Goal: Transaction & Acquisition: Obtain resource

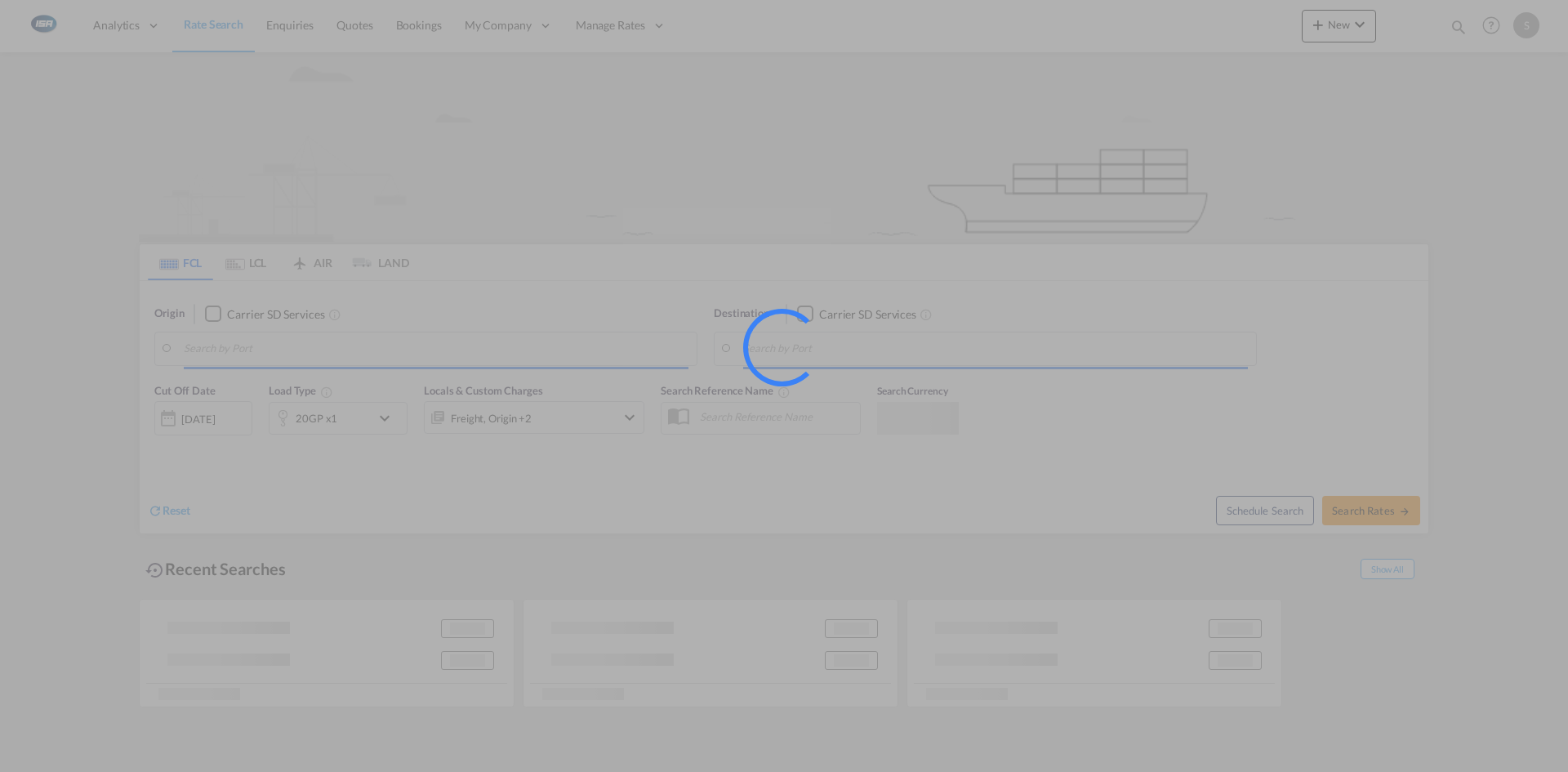
type input "[GEOGRAPHIC_DATA], [GEOGRAPHIC_DATA]"
type input "Colombo, LKCMB"
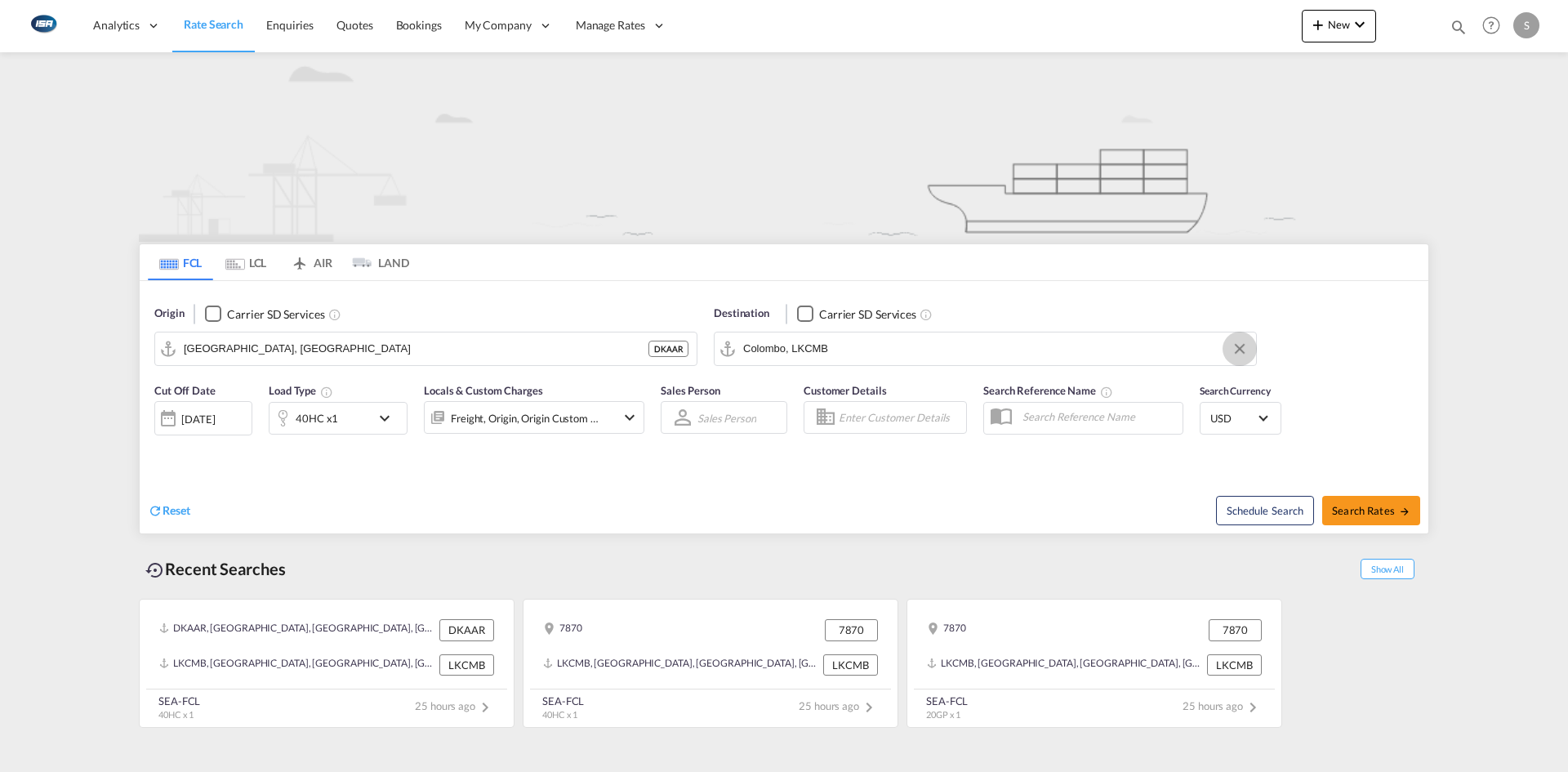
click at [1241, 347] on button "Clear Input" at bounding box center [1239, 348] width 24 height 24
click at [832, 342] on input "Search by Port" at bounding box center [996, 348] width 505 height 24
click at [850, 379] on div "Shuwai kh Kuwait KWSWK" at bounding box center [869, 394] width 310 height 49
type input "Shuwaikh, KWSWK"
click at [392, 416] on md-icon "icon-chevron-down" at bounding box center [388, 418] width 28 height 19
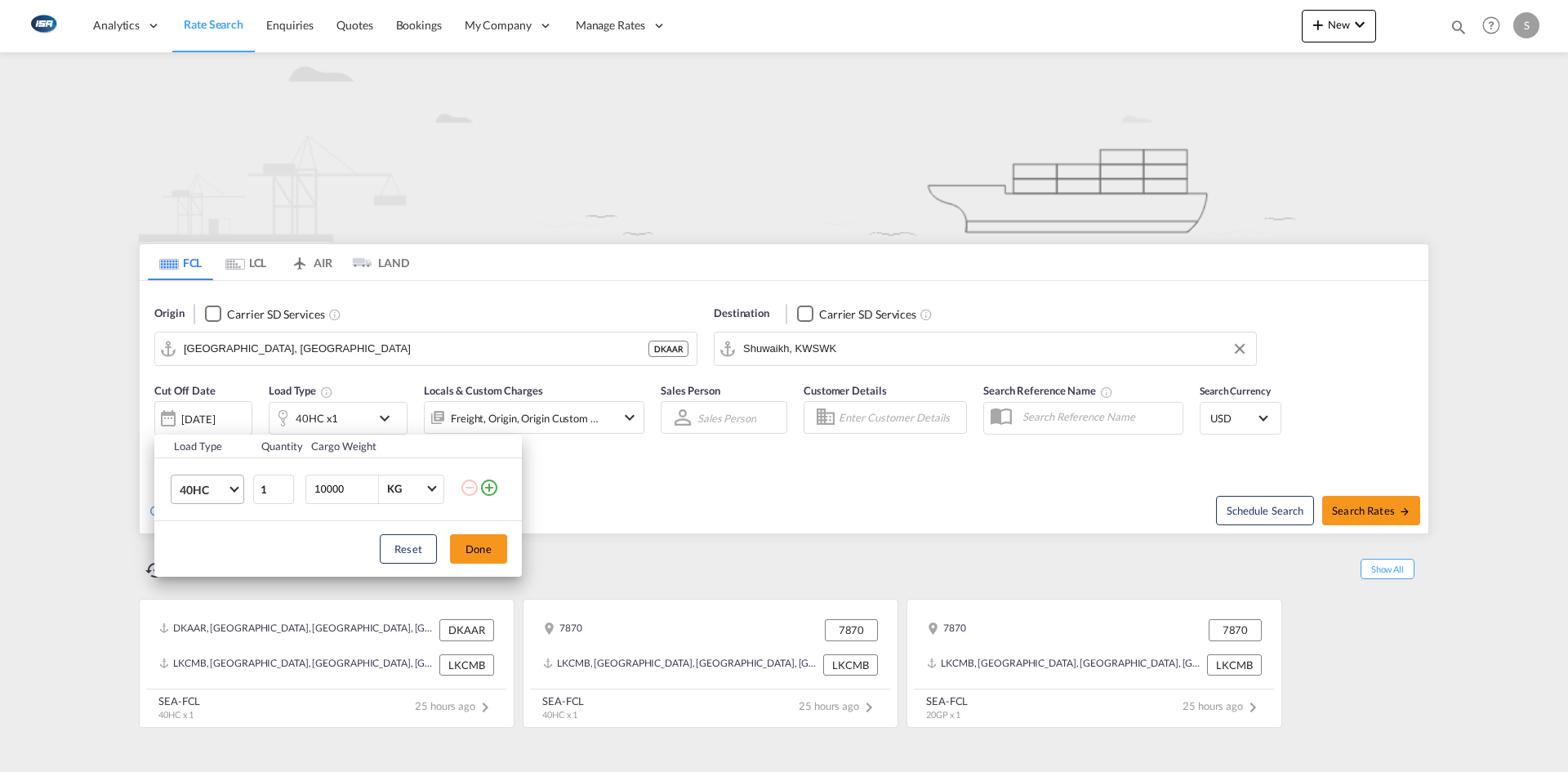
click at [233, 483] on md-select-value "40HC" at bounding box center [210, 489] width 65 height 28
click at [213, 409] on md-option "20GP" at bounding box center [222, 410] width 111 height 39
click at [471, 549] on button "Done" at bounding box center [479, 548] width 57 height 30
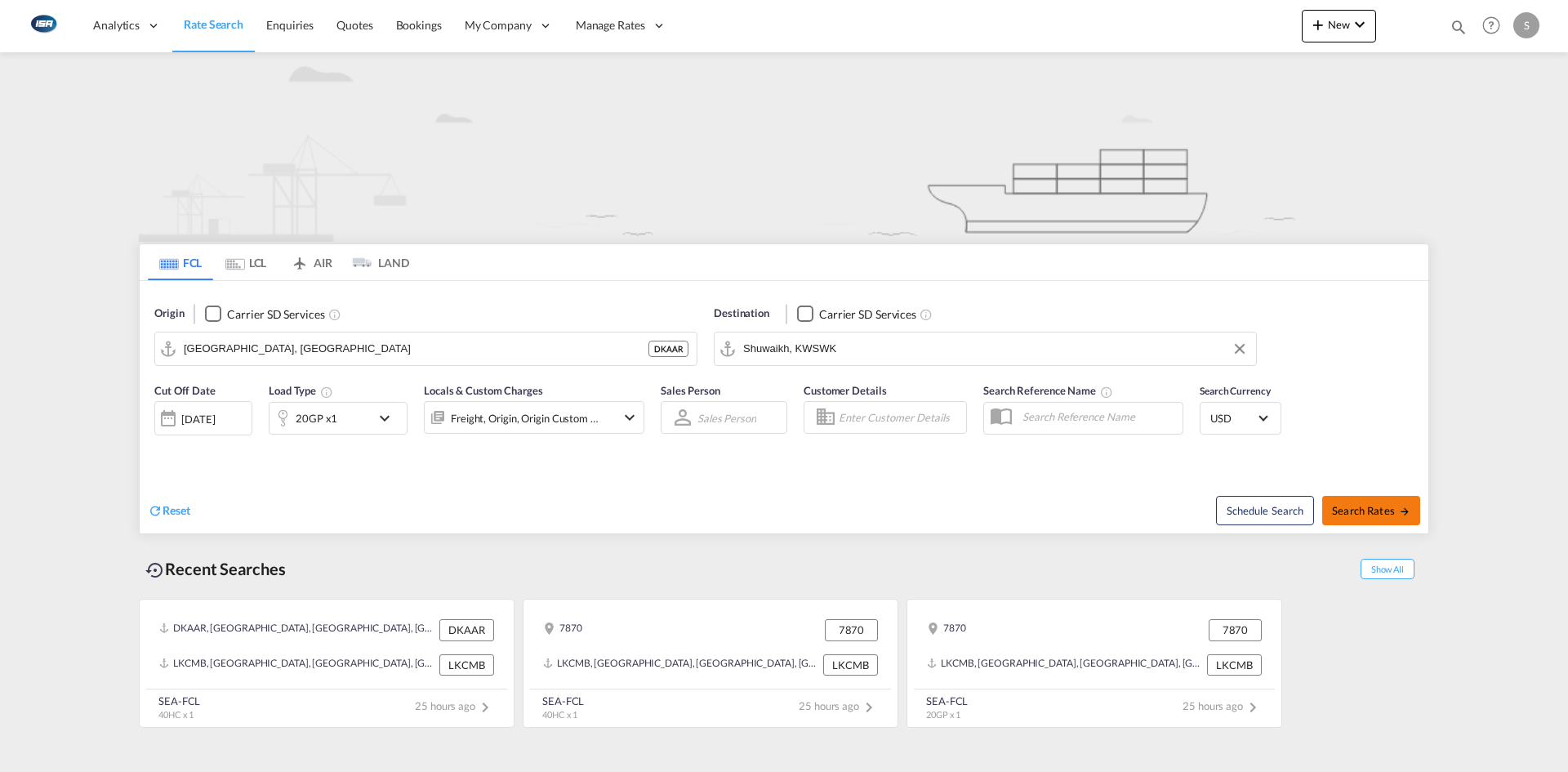
click at [1354, 502] on button "Search Rates" at bounding box center [1371, 510] width 98 height 30
type input "DKAAR to KWSWK / 7 Oct 2025"
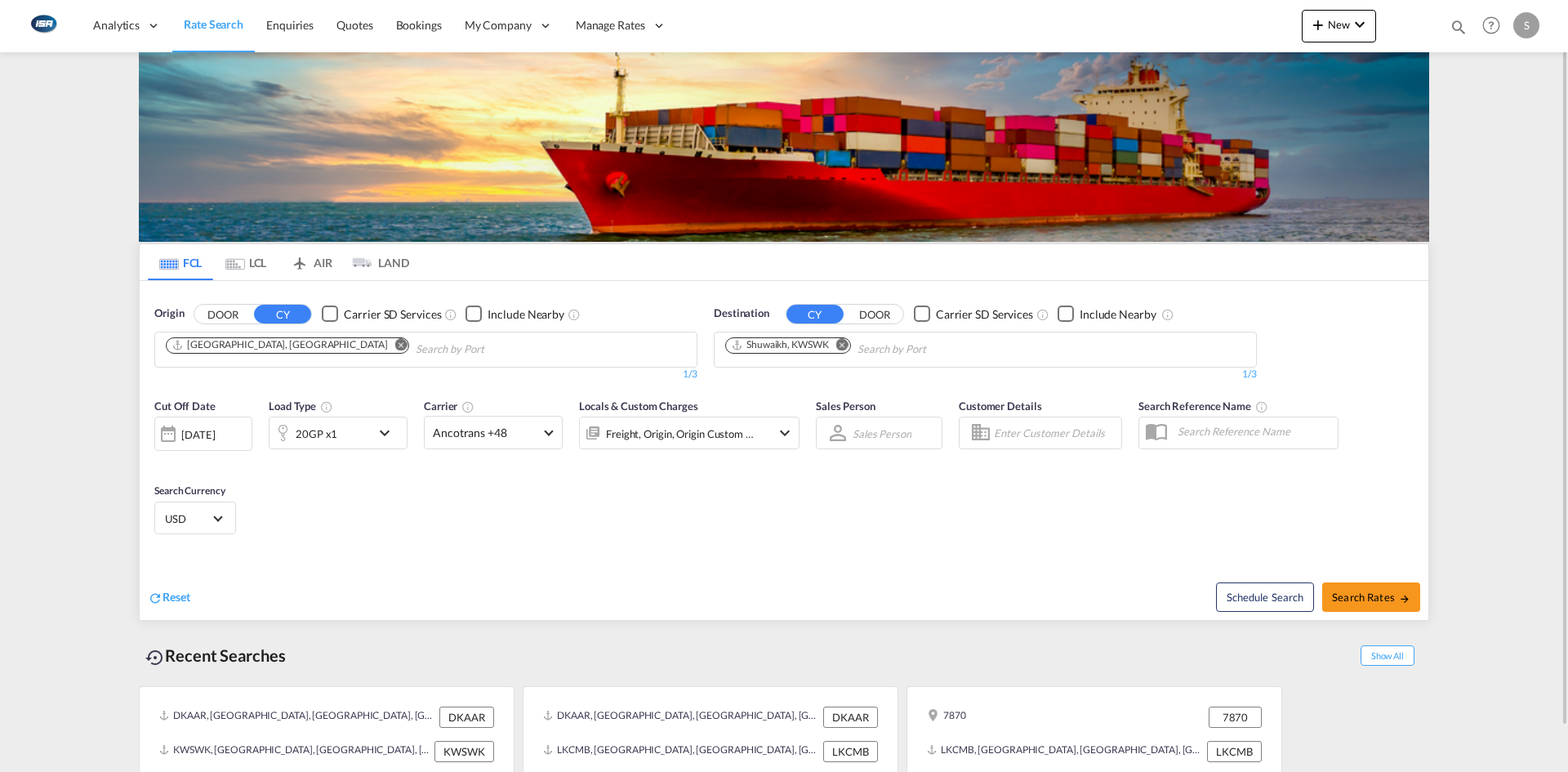
click at [252, 264] on md-tab-item "LCL" at bounding box center [245, 262] width 65 height 36
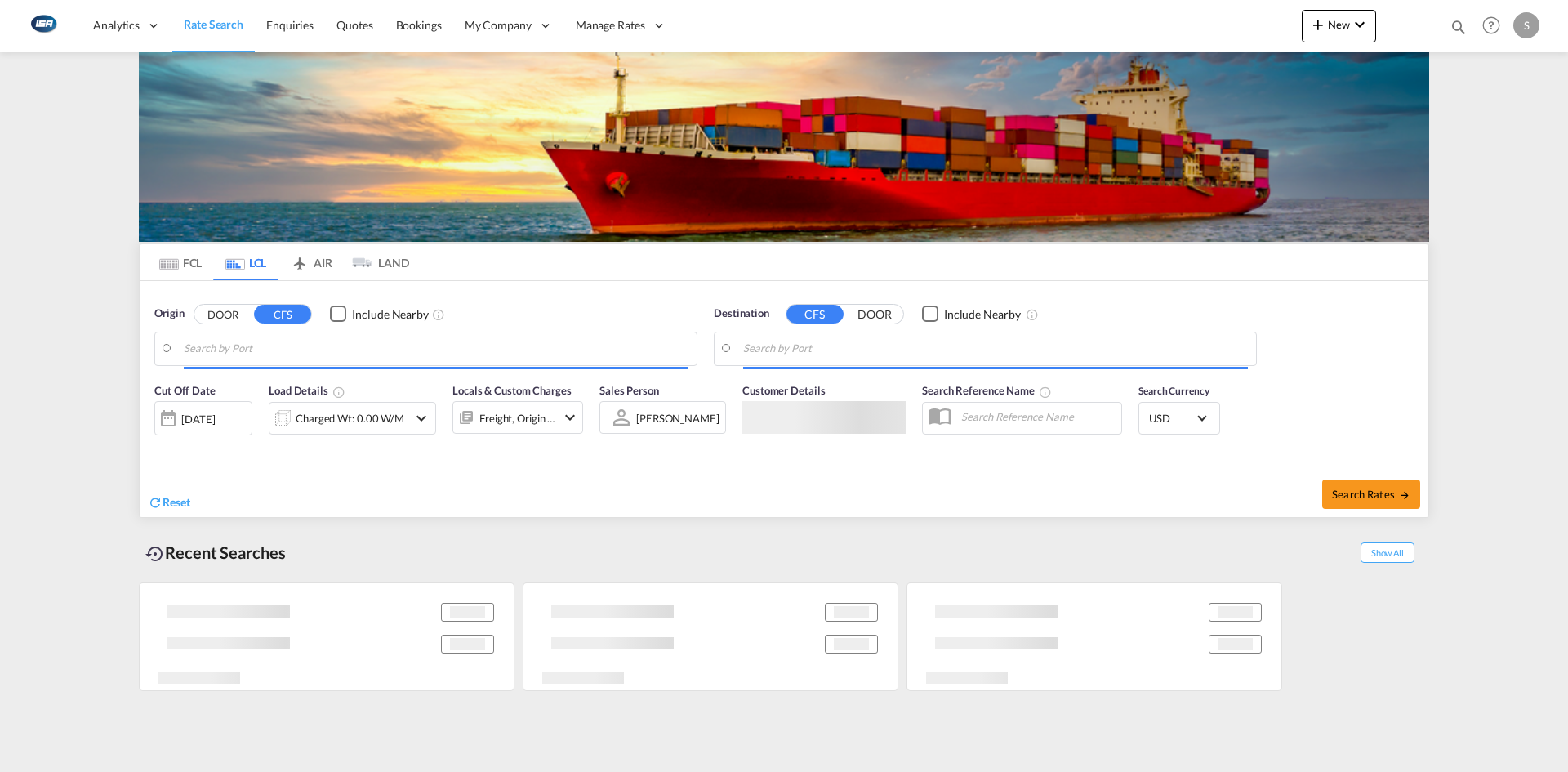
type input "DK-8800, [GEOGRAPHIC_DATA], [GEOGRAPHIC_DATA]"
type input "[PERSON_NAME], CLSCL"
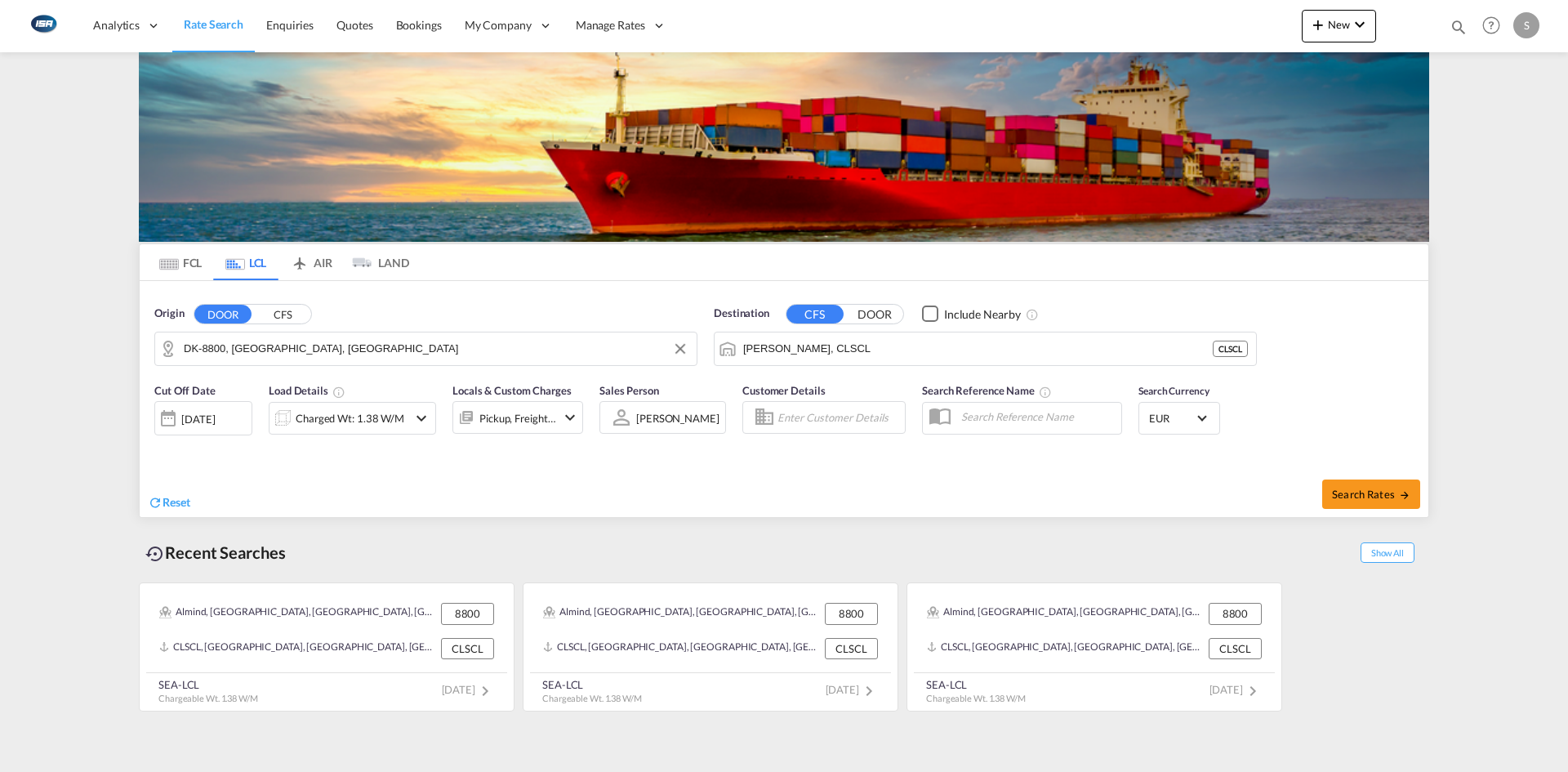
click at [410, 349] on input "DK-8800, [GEOGRAPHIC_DATA], [GEOGRAPHIC_DATA]" at bounding box center [437, 348] width 505 height 24
click at [690, 347] on button "Clear Input" at bounding box center [680, 348] width 24 height 24
type input "D"
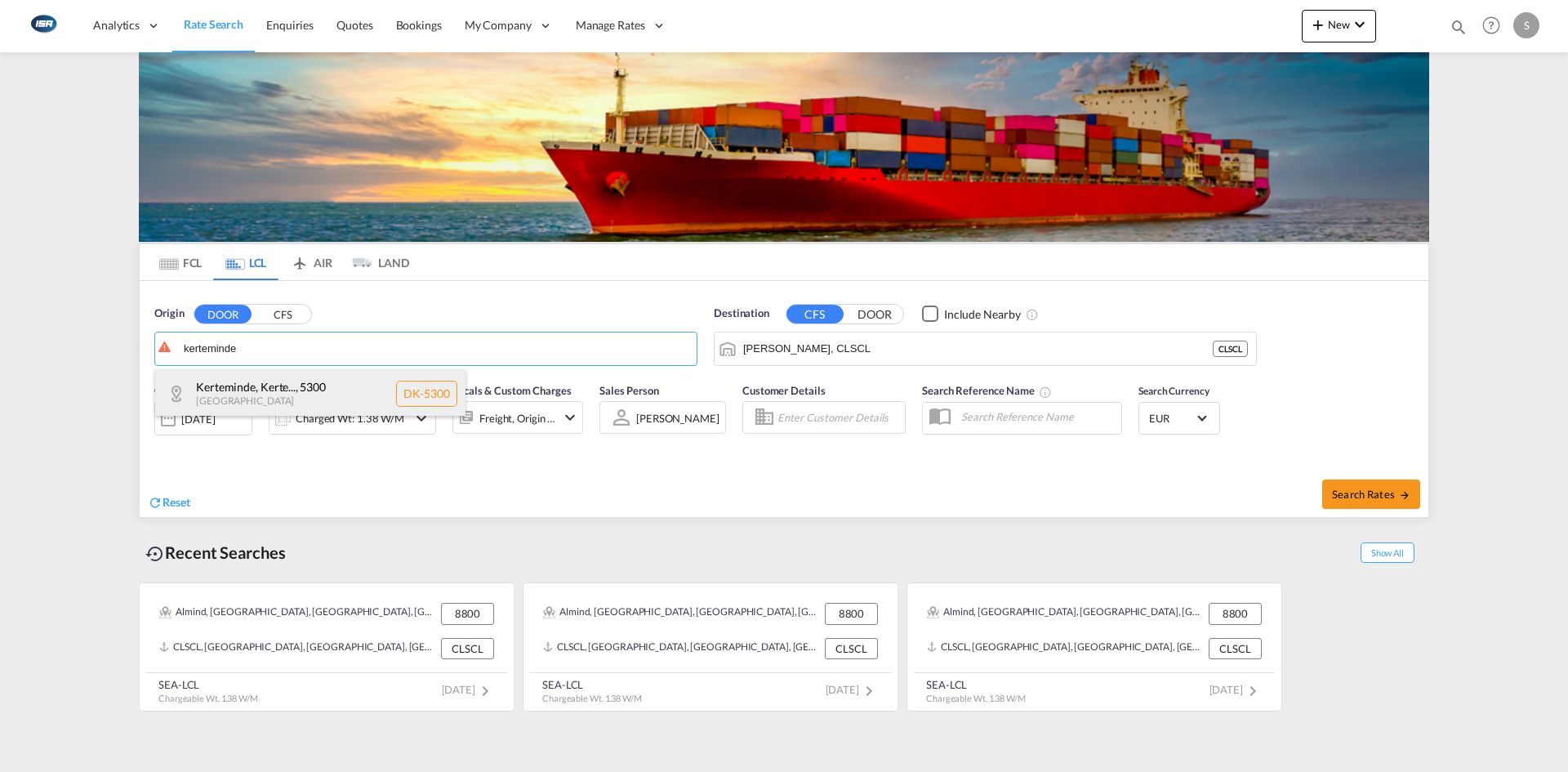
click at [301, 382] on div "Kerteminde, Kerte... , 5300 Denmark DK-5300" at bounding box center [310, 394] width 310 height 49
type input "DK-5300, Kerteminde, Kerteminde-[GEOGRAPHIC_DATA]"
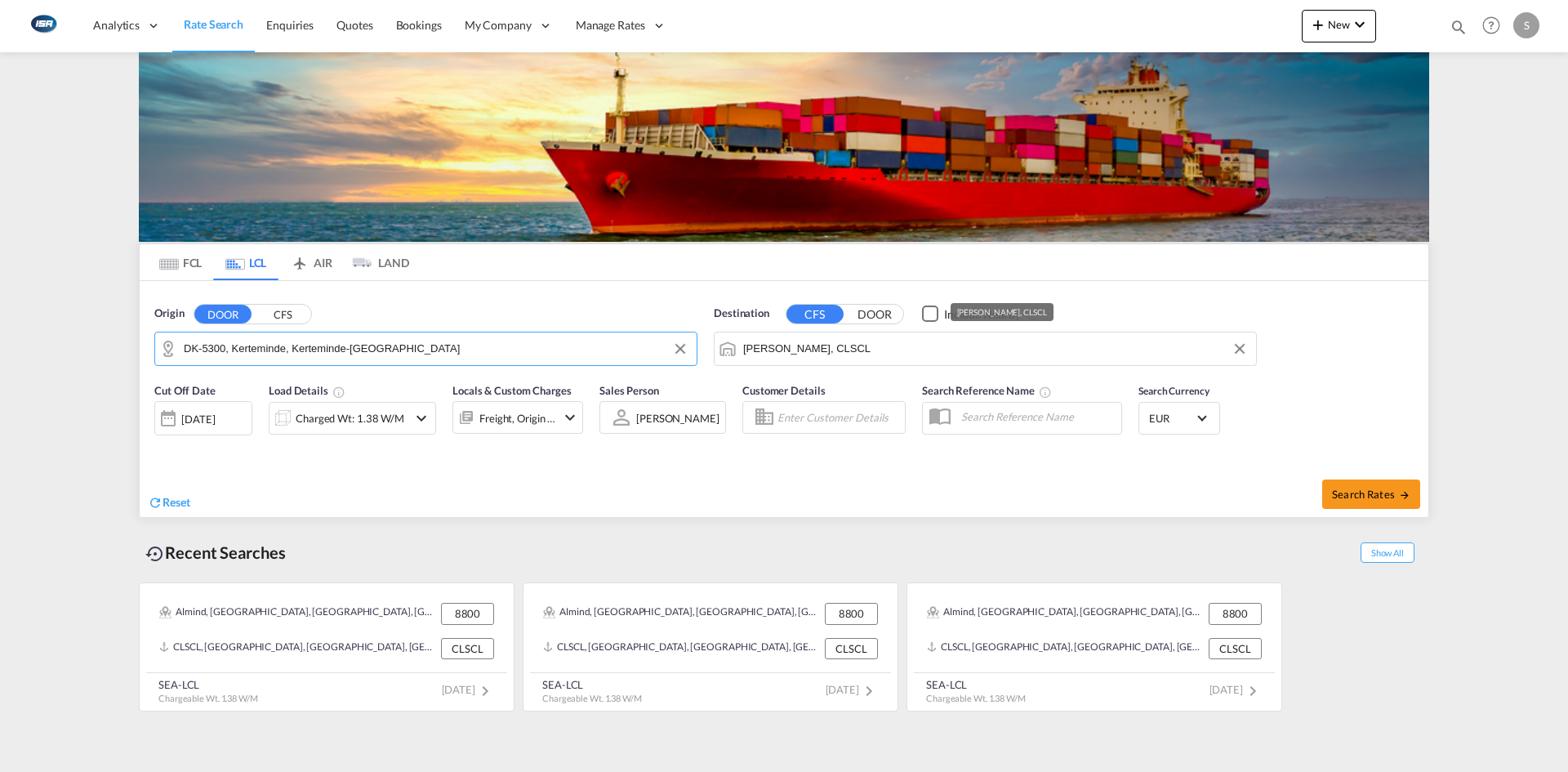
click at [859, 341] on input "[PERSON_NAME], CLSCL" at bounding box center [996, 348] width 505 height 24
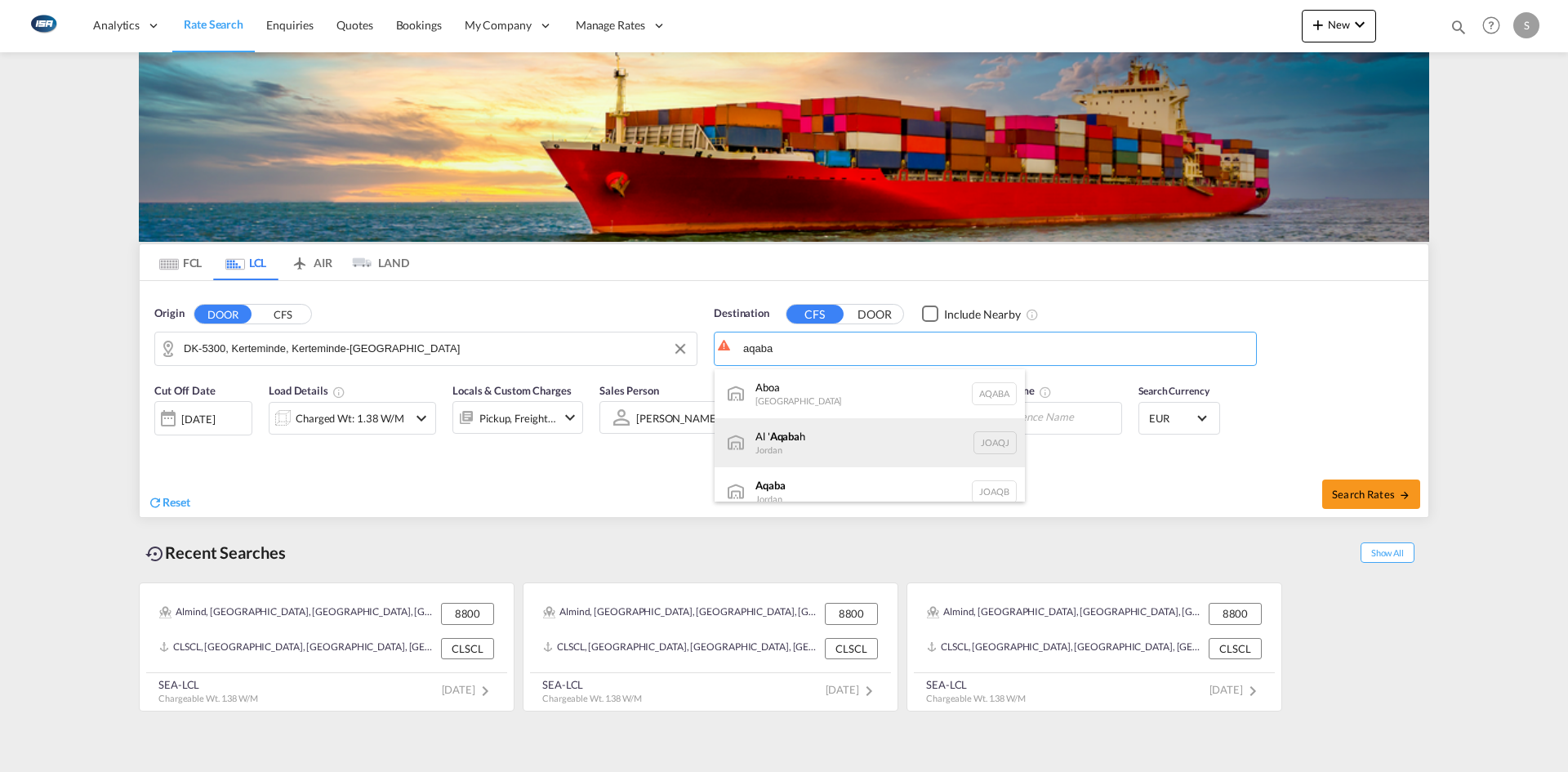
scroll to position [14, 0]
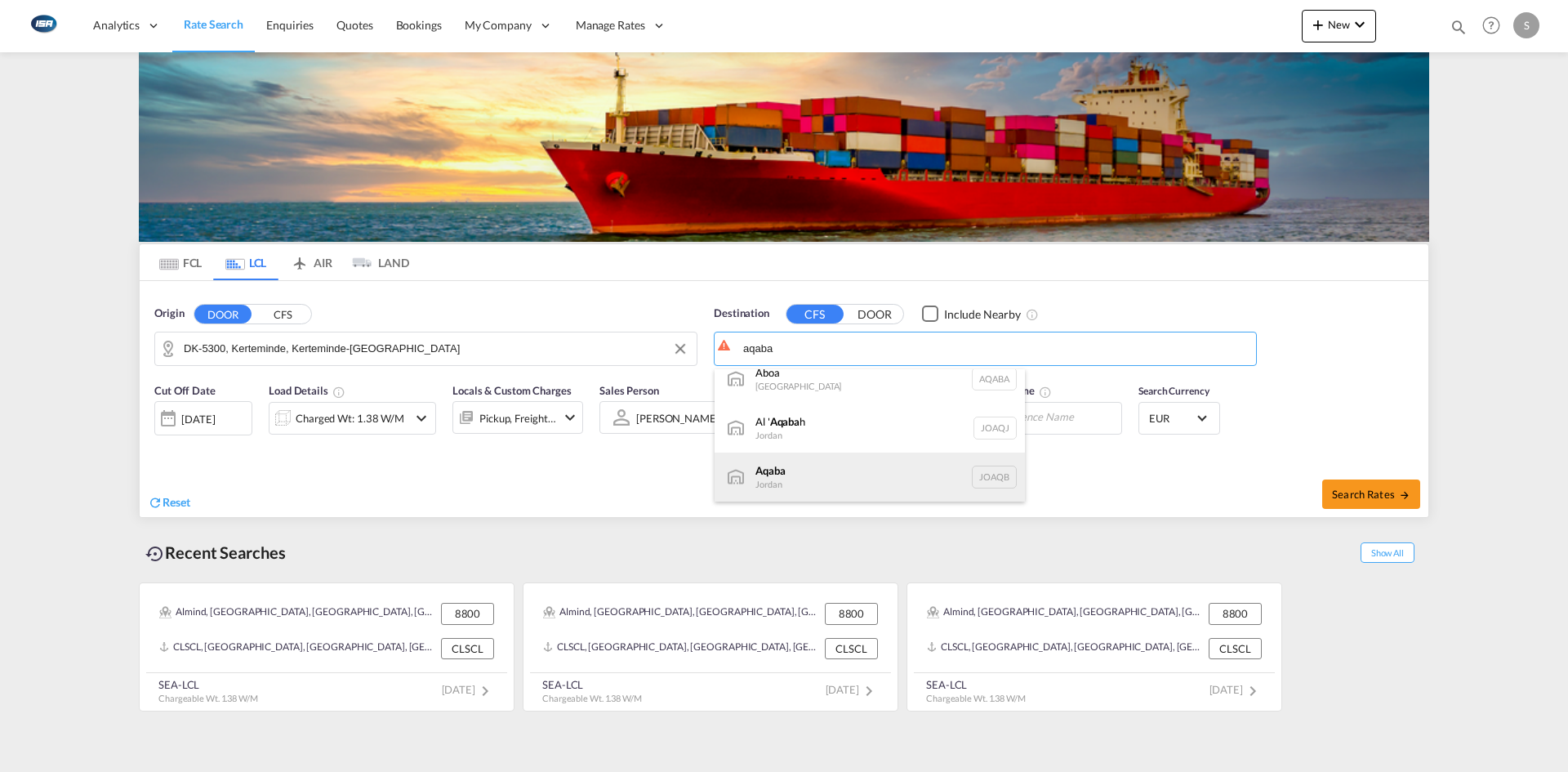
click at [853, 470] on div "Aqaba Jordan JOAQB" at bounding box center [869, 477] width 310 height 49
type input "Aqaba, JOAQB"
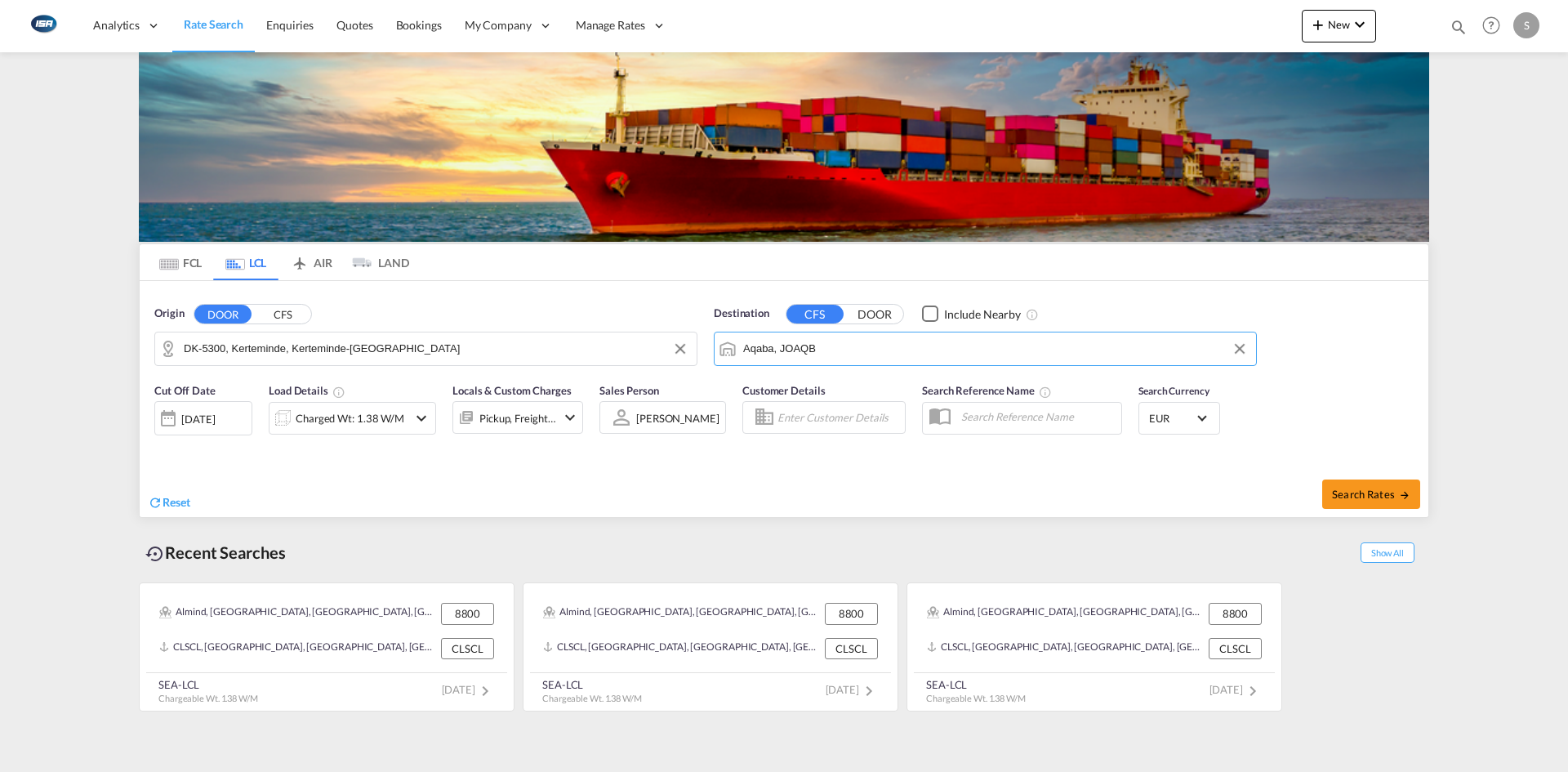
click at [423, 417] on md-icon "icon-chevron-down" at bounding box center [420, 418] width 19 height 19
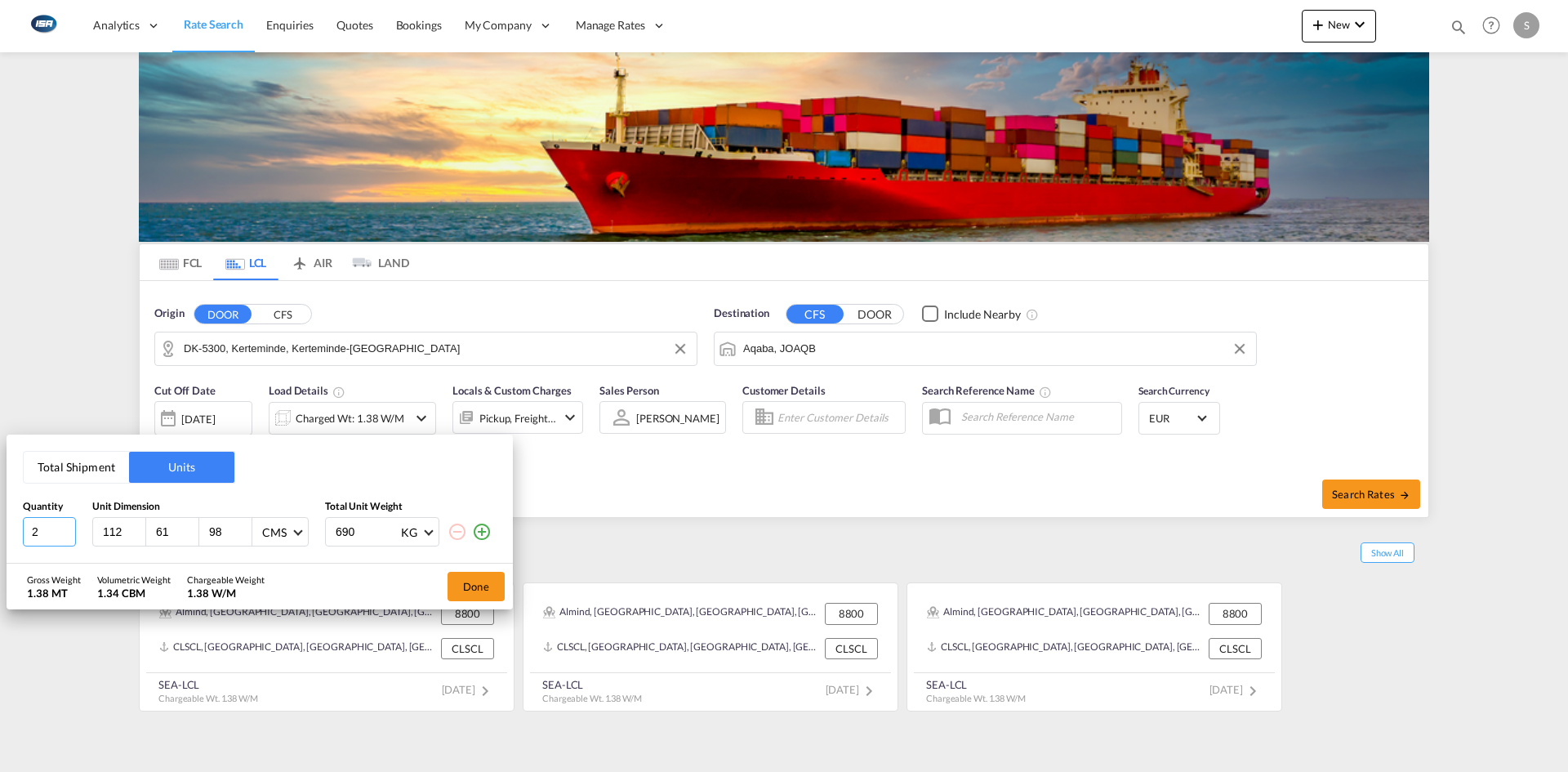
drag, startPoint x: 45, startPoint y: 528, endPoint x: 19, endPoint y: 526, distance: 26.1
click at [19, 526] on div "Total Shipment Units Quantity Unit Dimension Total Unit Weight 2 112 61 98 CMS …" at bounding box center [260, 498] width 507 height 129
type input "1"
type input "227"
type input "142"
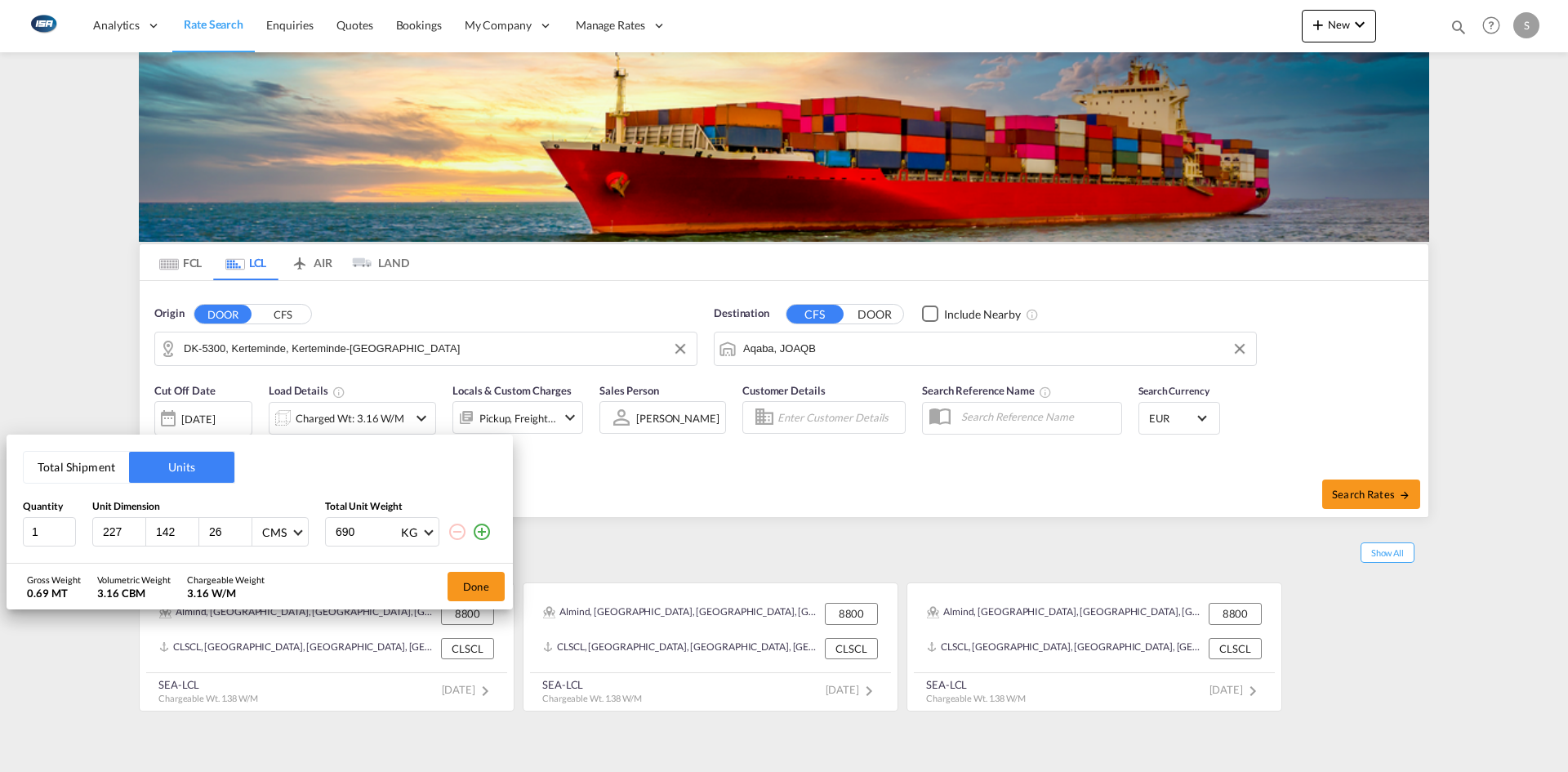
type input "26"
drag, startPoint x: 366, startPoint y: 531, endPoint x: 331, endPoint y: 532, distance: 35.0
click at [331, 532] on div "690 KG KG LB" at bounding box center [382, 531] width 114 height 30
type input "115"
click at [473, 591] on button "Done" at bounding box center [476, 586] width 57 height 30
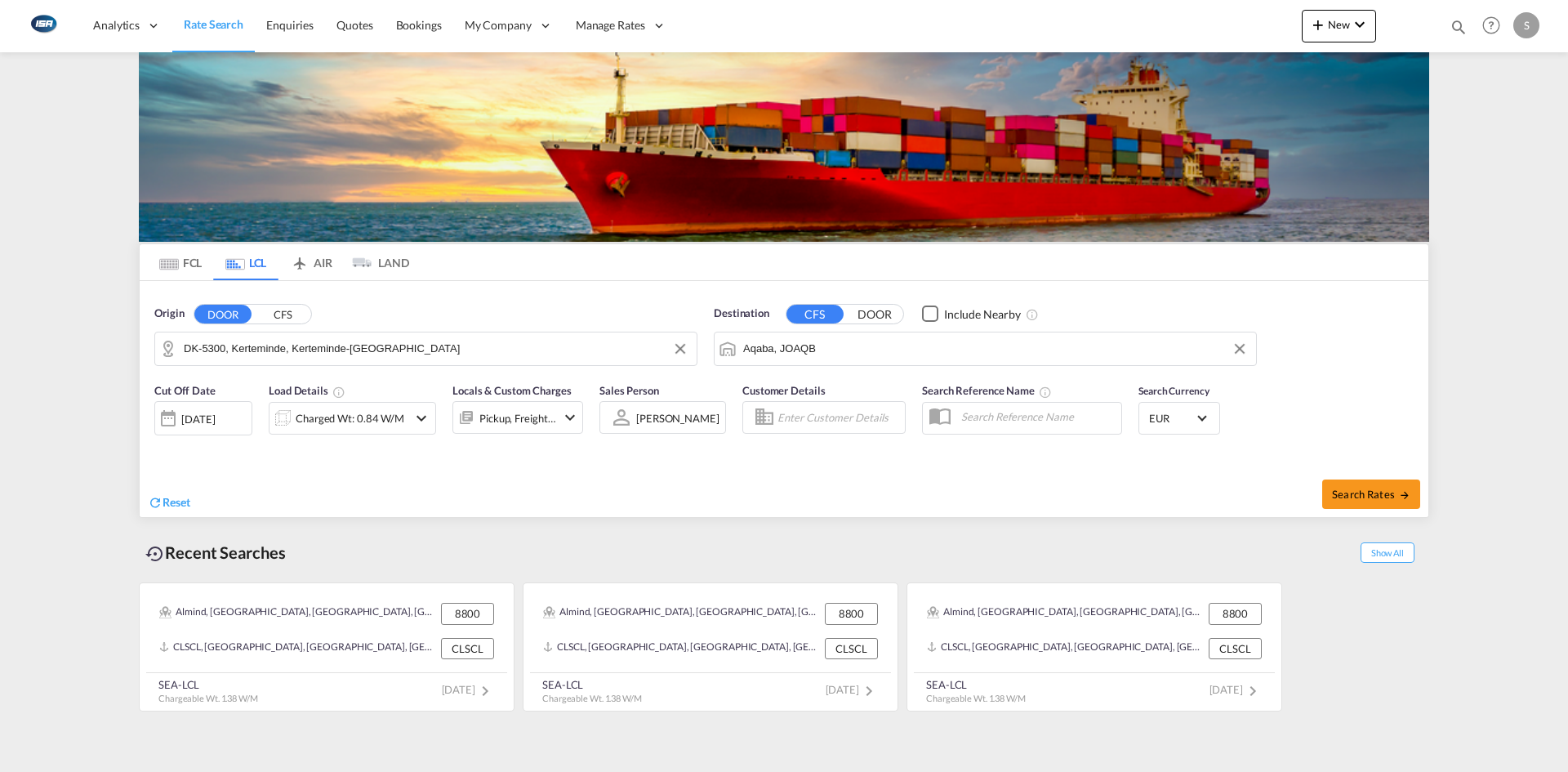
click at [1213, 421] on div "EUR د.إ AED [GEOGRAPHIC_DATA] Dirham Af AFN Afghan afghani Lek ALL [GEOGRAPHIC_…" at bounding box center [1179, 418] width 82 height 33
click at [1206, 416] on md-select-value "EUR" at bounding box center [1179, 418] width 63 height 23
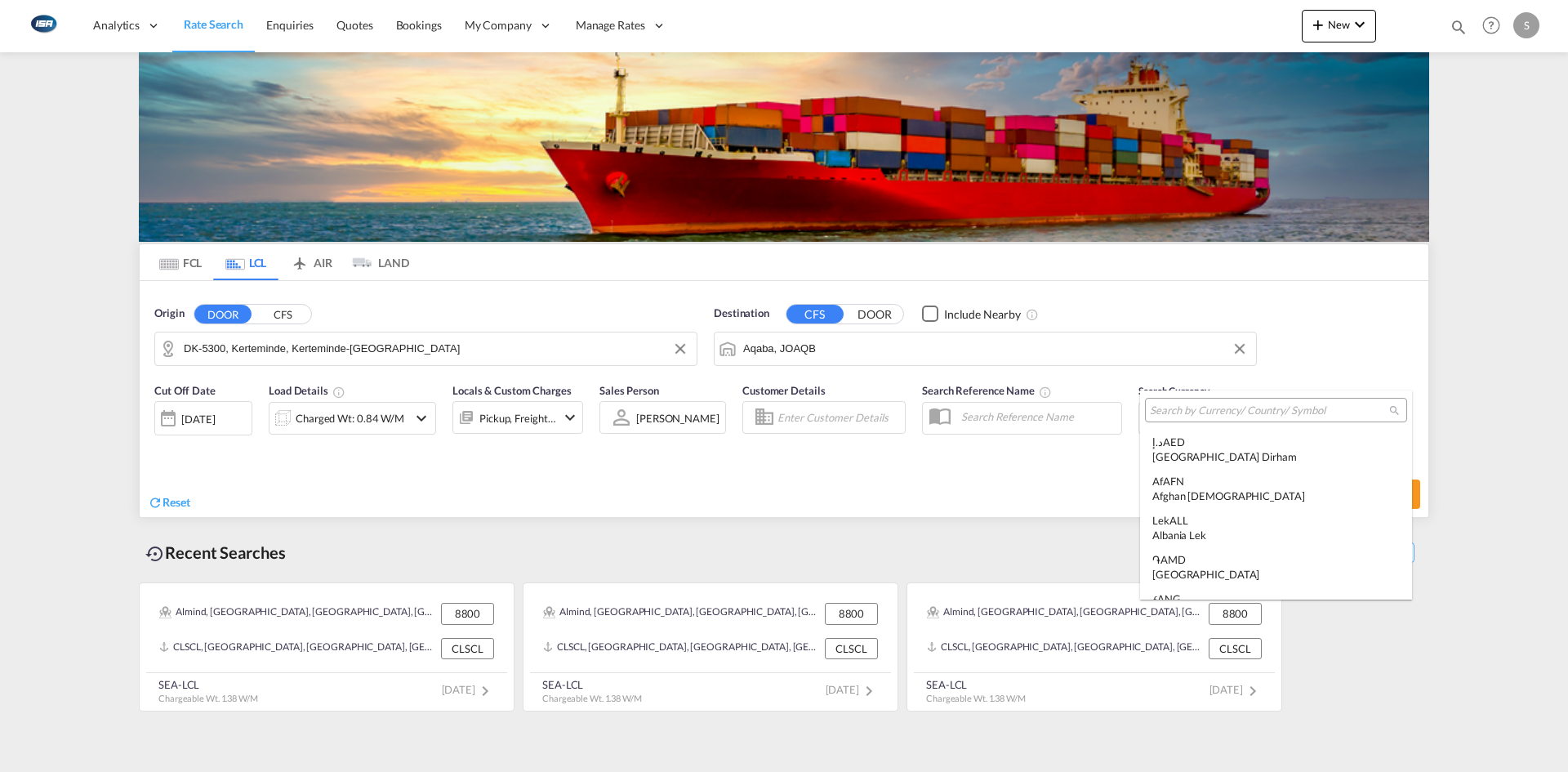
scroll to position [1640, 0]
click at [1221, 409] on input "search" at bounding box center [1269, 410] width 239 height 14
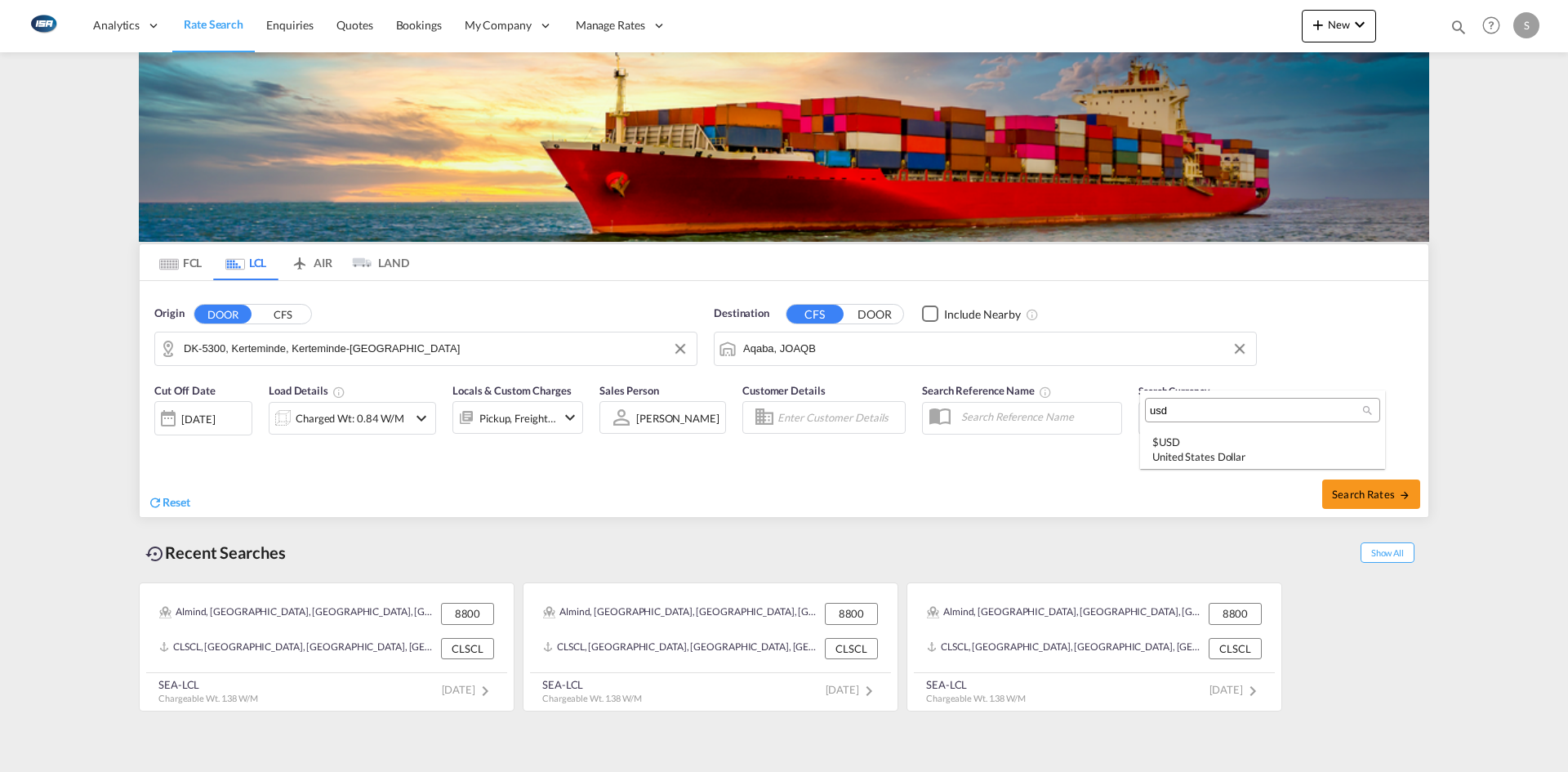
type input "usd"
click at [1213, 442] on div "$ USD United States Dollar" at bounding box center [1261, 449] width 220 height 30
click at [1370, 483] on button "Search Rates" at bounding box center [1371, 494] width 98 height 30
type input "5300 to JOAQB / [DATE]"
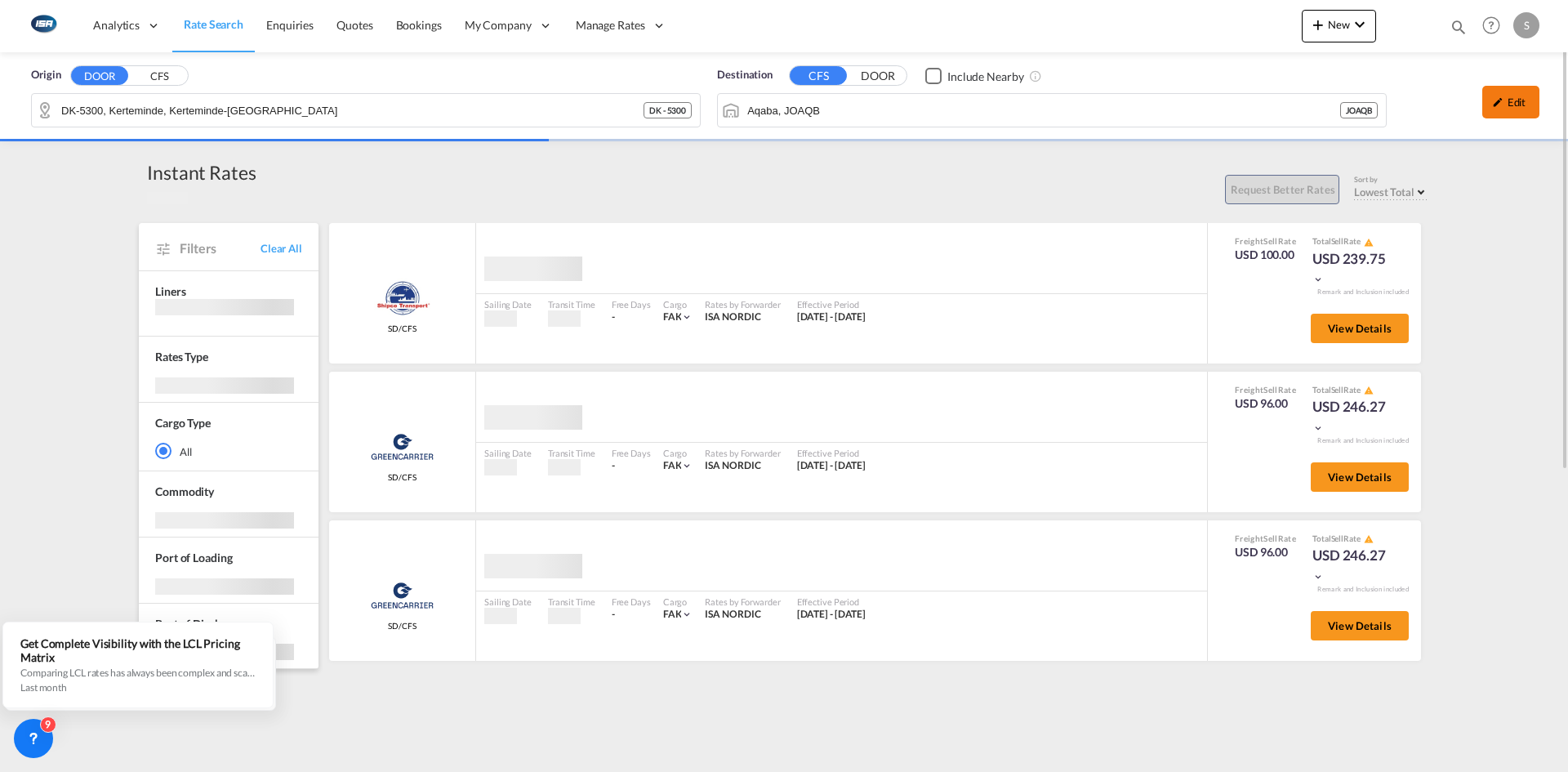
click at [1517, 102] on div "Edit" at bounding box center [1511, 102] width 57 height 33
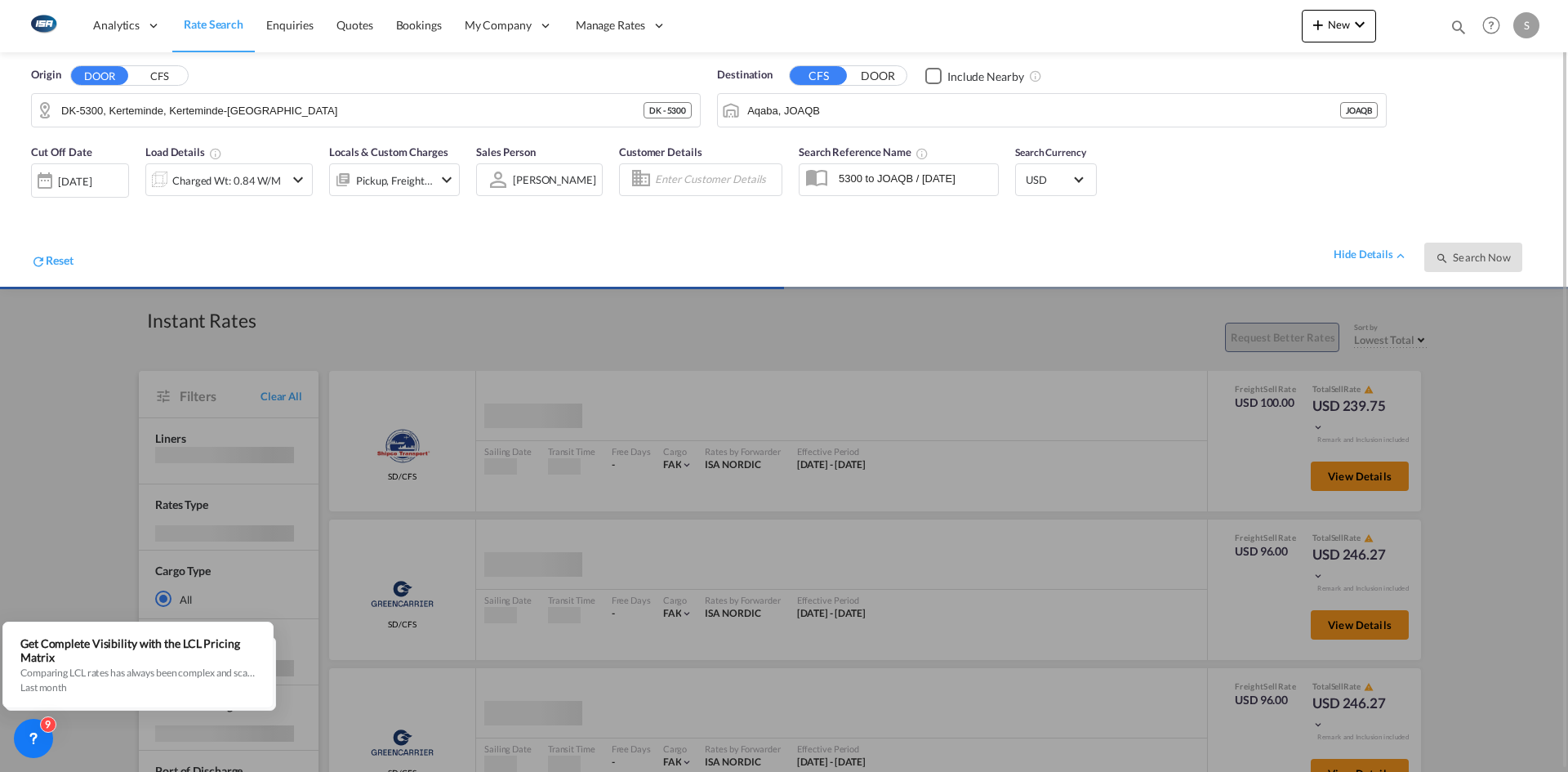
click at [1485, 294] on div at bounding box center [784, 386] width 1568 height 772
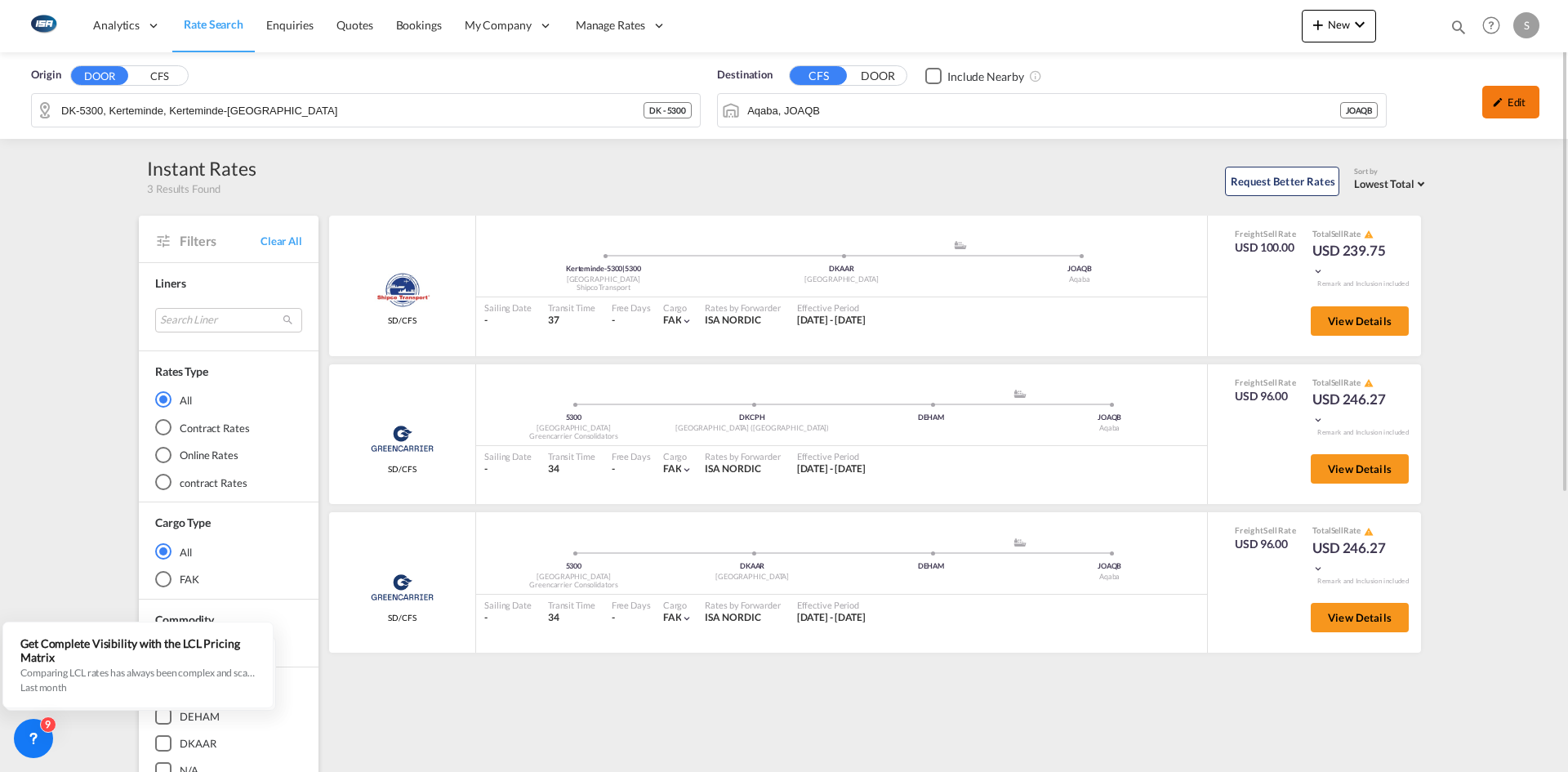
click at [1505, 100] on div "Edit" at bounding box center [1511, 102] width 57 height 33
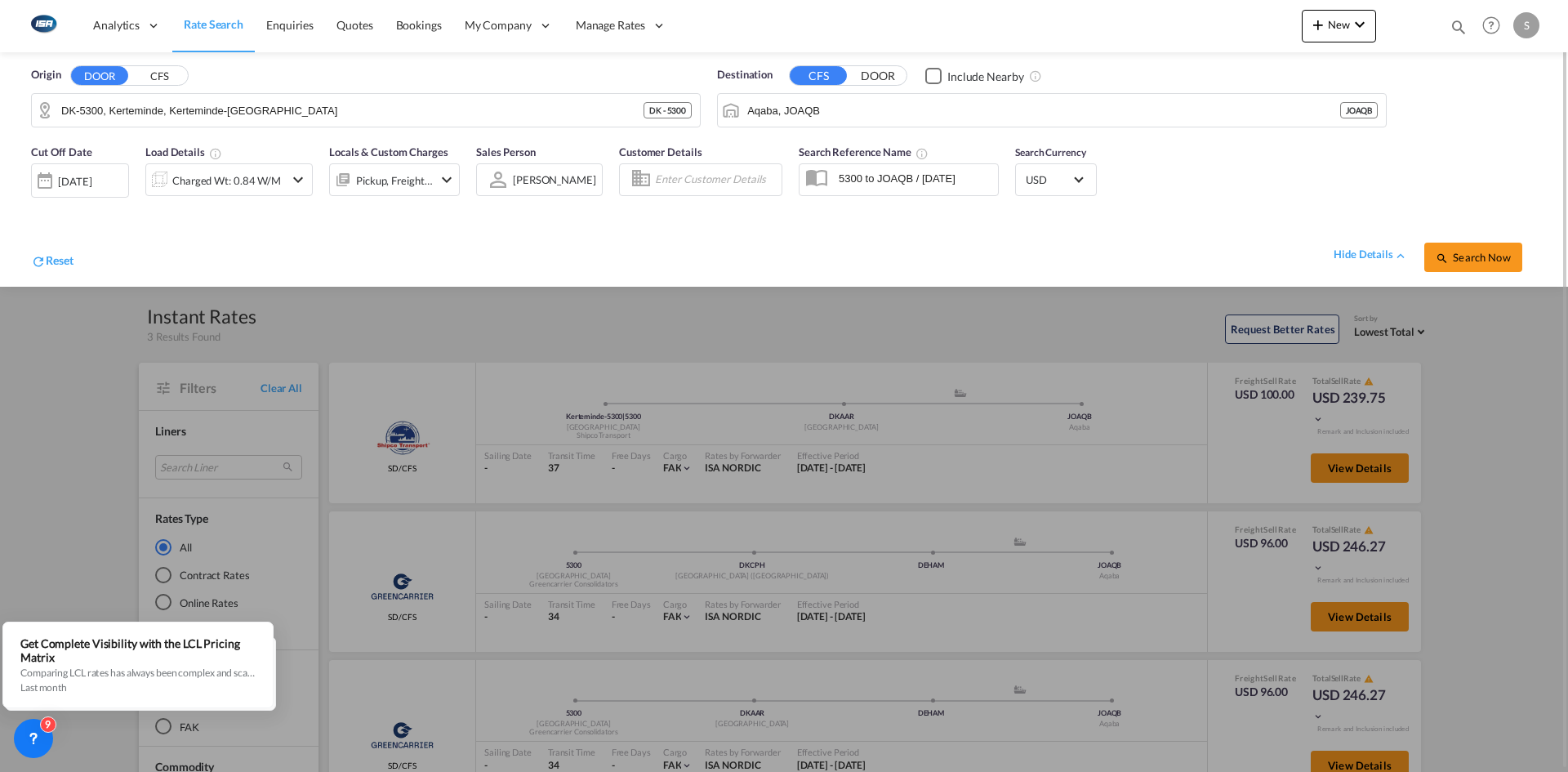
click at [1505, 99] on div "Origin DOOR CFS DK-5300, Kerteminde, Kerteminde-[GEOGRAPHIC_DATA] DK - 5300 Des…" at bounding box center [784, 94] width 1535 height 84
